Goal: Task Accomplishment & Management: Use online tool/utility

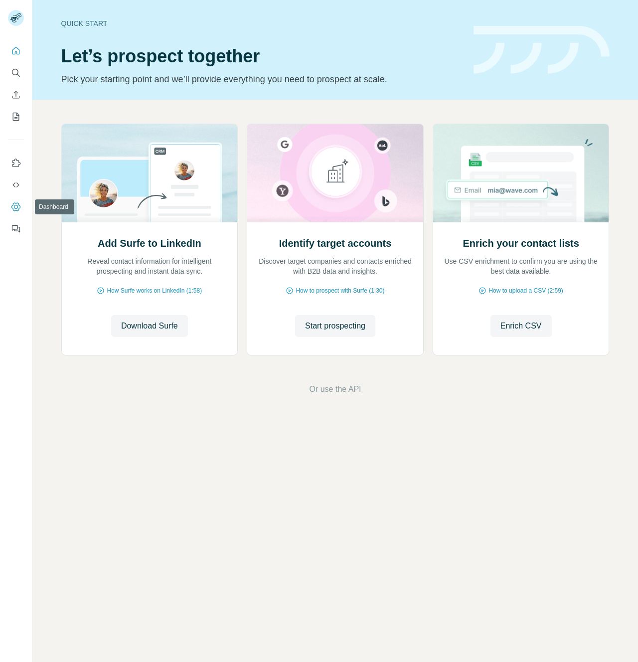
click at [10, 207] on button "Dashboard" at bounding box center [16, 207] width 16 height 18
click at [409, 39] on div "Quick start Let’s prospect together Pick your starting point and we’ll provide …" at bounding box center [261, 49] width 400 height 73
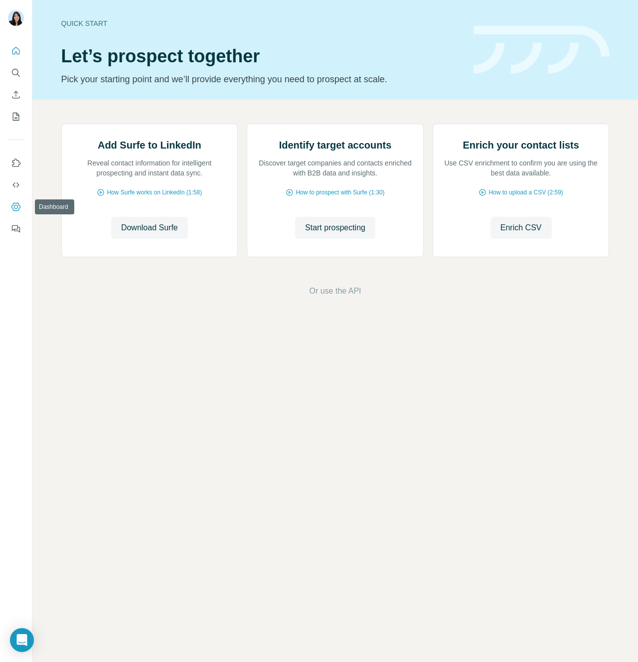
click at [18, 210] on icon "Dashboard" at bounding box center [15, 206] width 9 height 8
